Goal: Check status

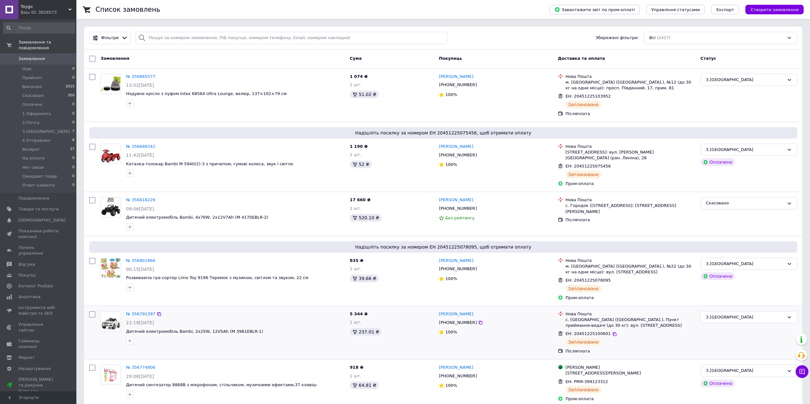
click at [488, 342] on div "[PERSON_NAME] [PHONE_NUMBER] 100%" at bounding box center [495, 333] width 119 height 48
click at [37, 56] on span "Замовлення" at bounding box center [31, 59] width 26 height 6
click at [142, 198] on link "№ 356818226" at bounding box center [140, 200] width 29 height 5
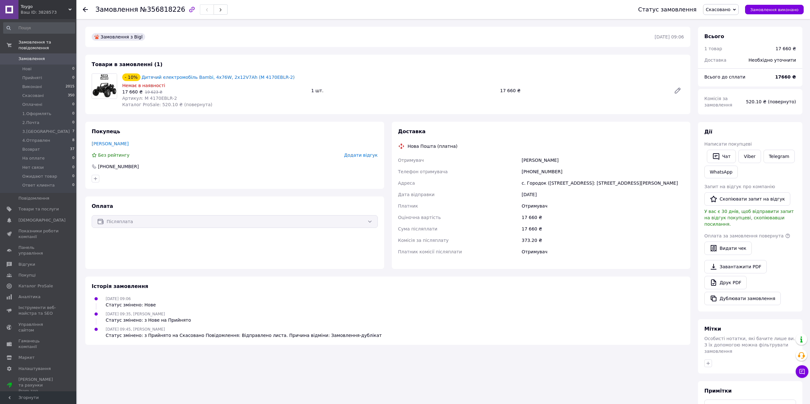
click at [25, 56] on span "Замовлення" at bounding box center [31, 59] width 26 height 6
